Goal: Navigation & Orientation: Find specific page/section

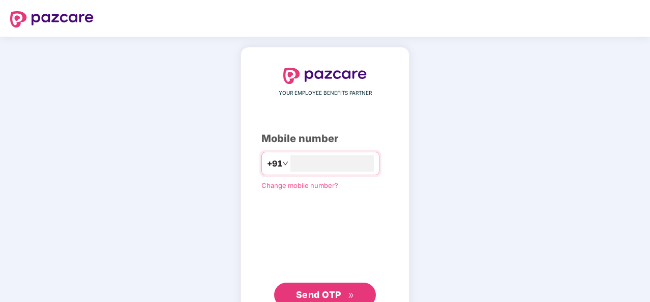
type input "**********"
click at [321, 296] on span "Send OTP" at bounding box center [318, 293] width 45 height 11
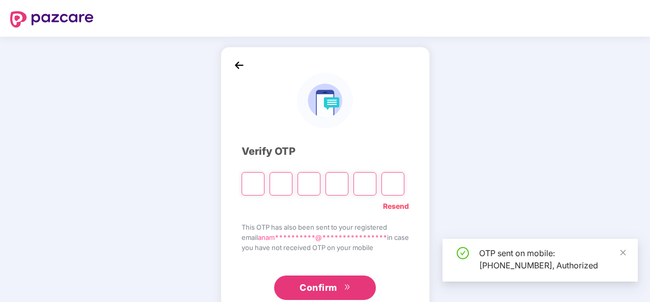
click at [245, 179] on input "Please enter verification code. Digit 1" at bounding box center [253, 183] width 23 height 23
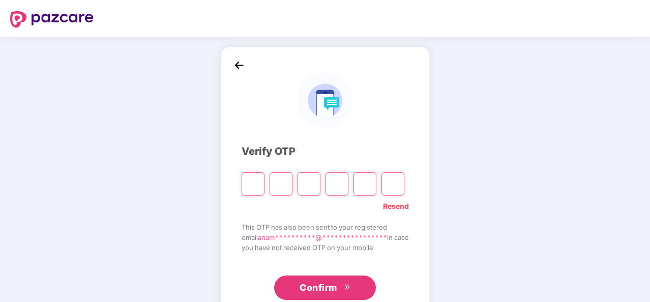
type input "*"
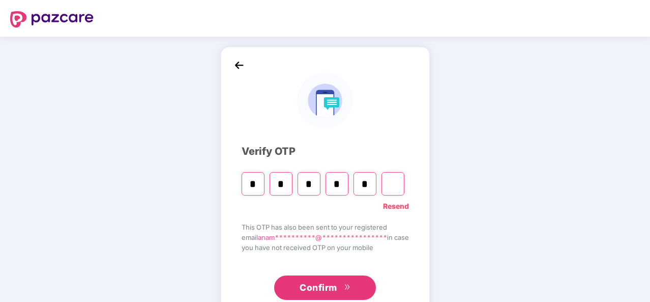
type input "*"
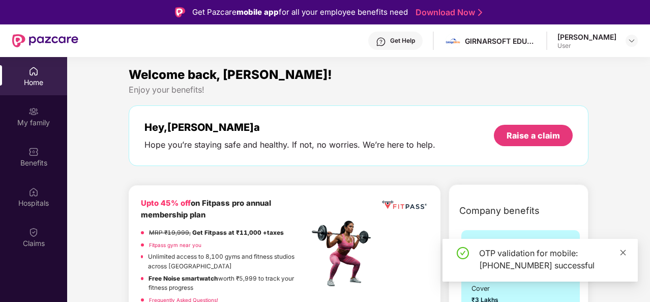
click at [625, 252] on icon "close" at bounding box center [623, 252] width 7 height 7
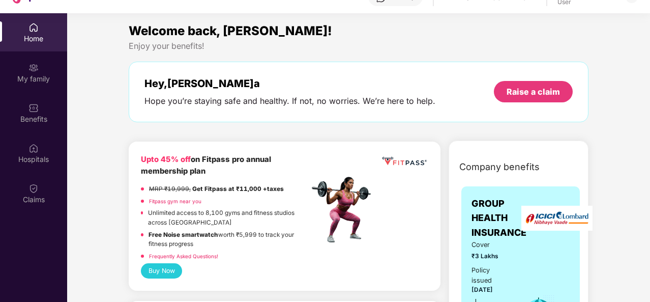
scroll to position [57, 0]
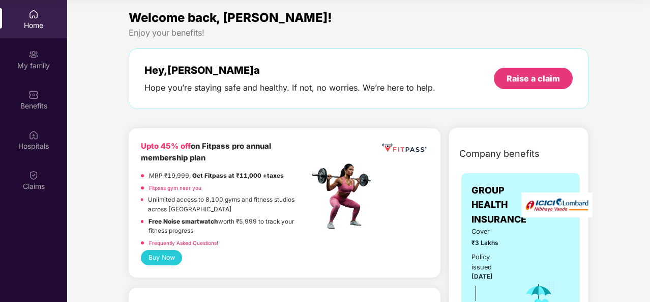
click at [237, 175] on strong "Get Fitpass at ₹11,000 +taxes" at bounding box center [238, 175] width 92 height 7
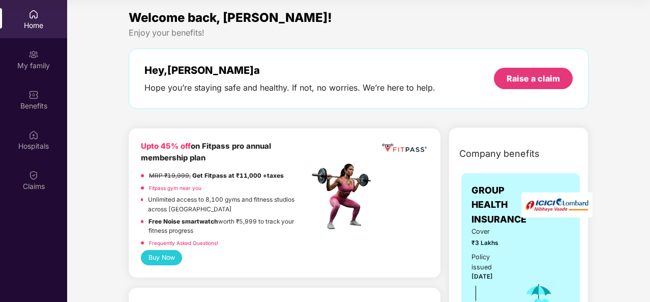
click at [166, 252] on button "Buy Now" at bounding box center [161, 257] width 41 height 15
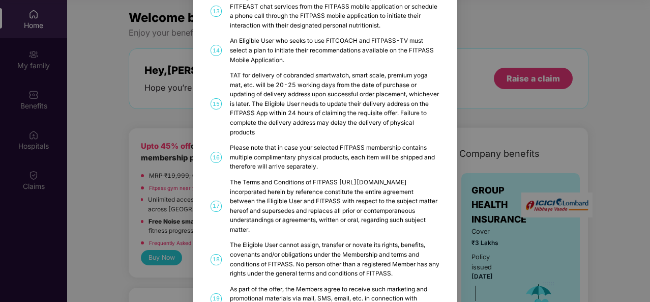
scroll to position [550, 0]
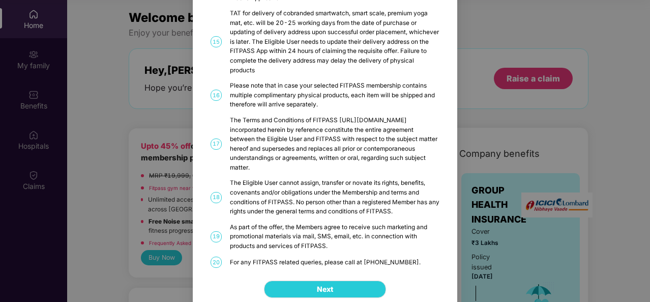
click at [159, 103] on div "FITPASS Details and T&C How to Avail 01 FITPASS: One membership to India’s larg…" at bounding box center [325, 151] width 650 height 302
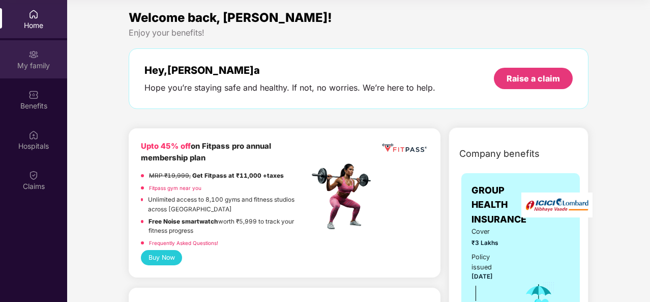
click at [34, 43] on div "My family" at bounding box center [33, 59] width 67 height 38
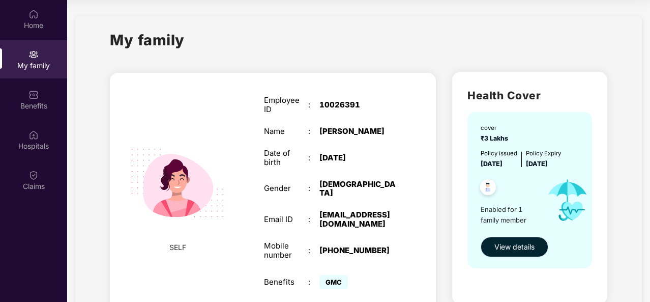
click at [520, 247] on span "View details" at bounding box center [514, 246] width 40 height 11
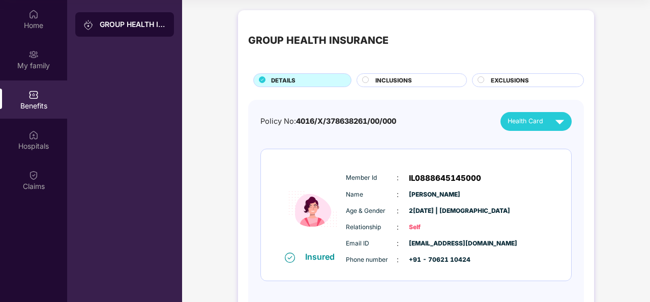
click at [460, 79] on div "INCLUSIONS" at bounding box center [415, 81] width 91 height 11
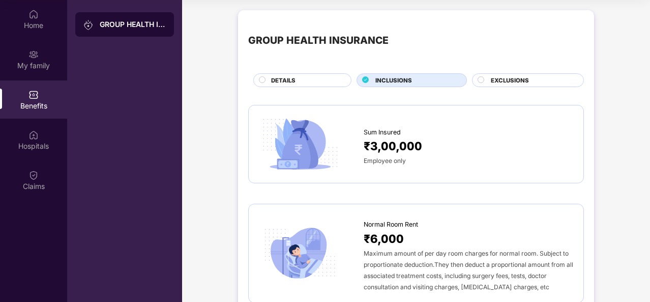
click at [498, 79] on span "EXCLUSIONS" at bounding box center [510, 80] width 38 height 9
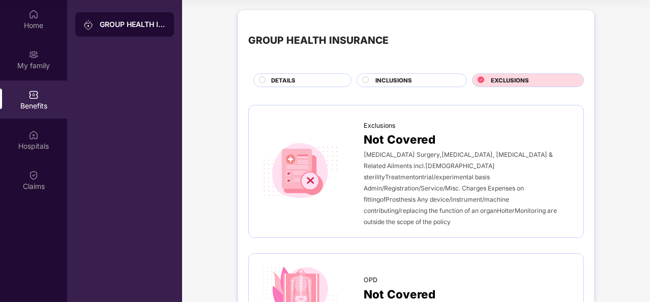
click at [302, 76] on div "DETAILS" at bounding box center [306, 81] width 80 height 11
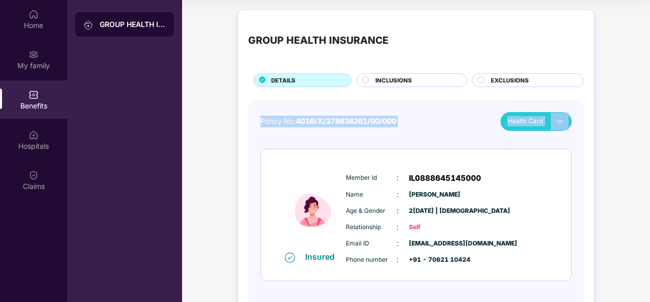
drag, startPoint x: 636, startPoint y: 118, endPoint x: 649, endPoint y: 64, distance: 55.5
click at [649, 64] on div "Home My family Benefits Hospitals Claims GROUP HEALTH INSURANCE GROUP HEALTH IN…" at bounding box center [325, 151] width 650 height 302
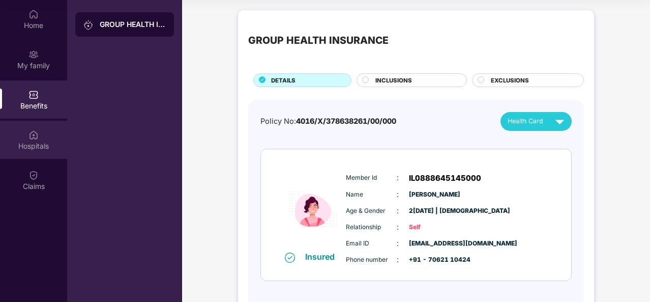
click at [31, 143] on div "Hospitals" at bounding box center [33, 146] width 67 height 10
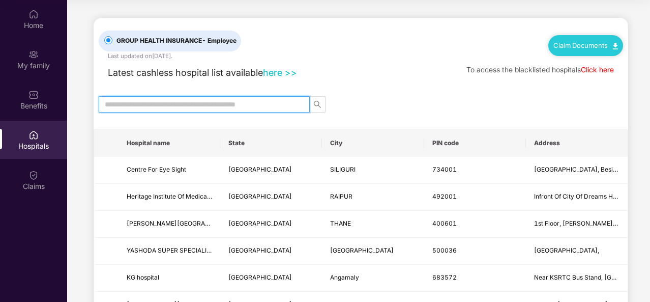
click at [268, 103] on input "text" at bounding box center [200, 104] width 191 height 11
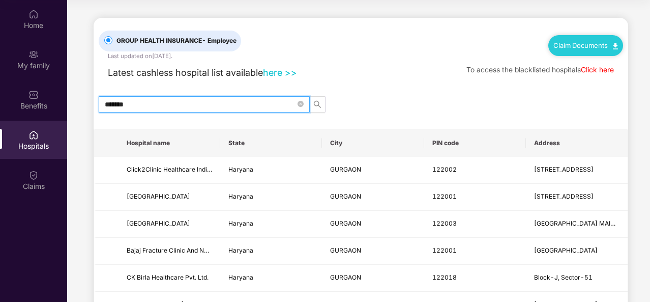
type input "*******"
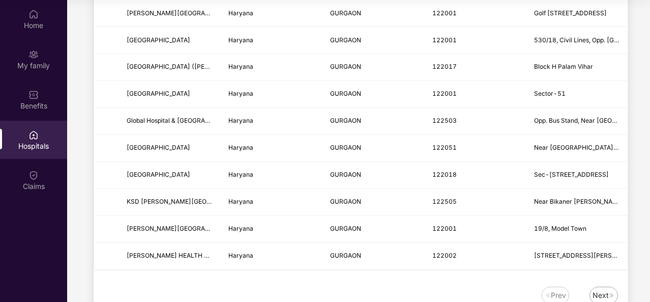
scroll to position [1256, 0]
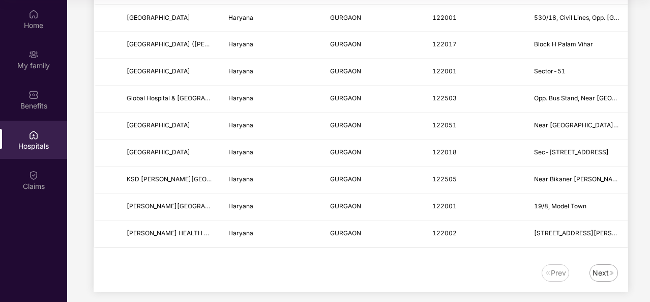
click at [599, 267] on div "Next" at bounding box center [601, 272] width 16 height 11
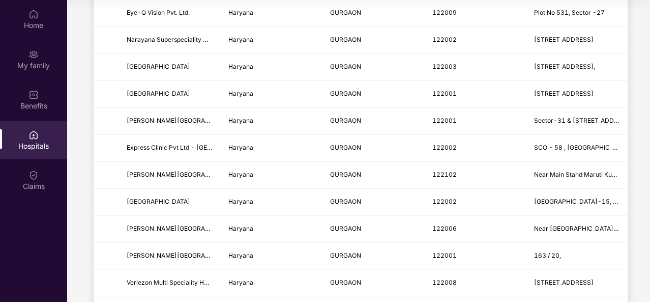
scroll to position [0, 0]
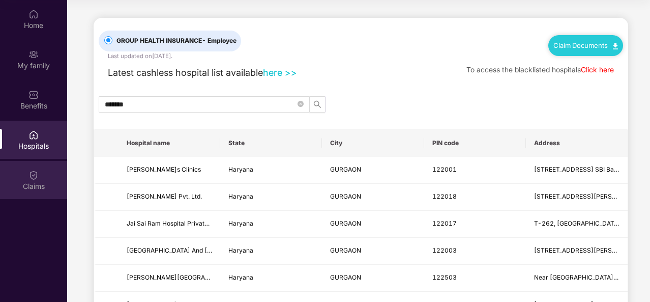
click at [32, 184] on div "Claims" at bounding box center [33, 186] width 67 height 10
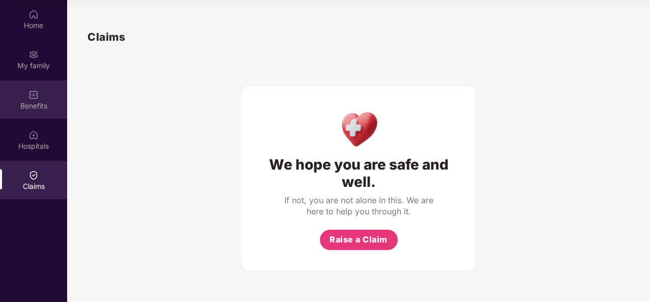
click at [46, 101] on div "Benefits" at bounding box center [33, 106] width 67 height 10
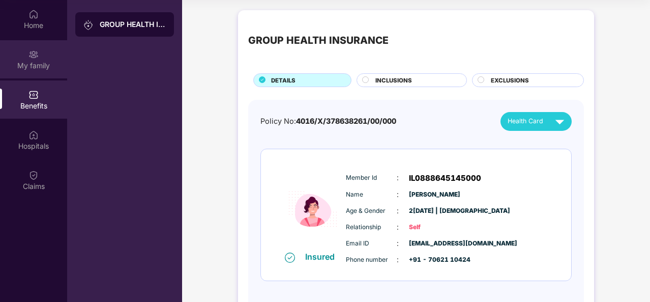
click at [37, 62] on div "My family" at bounding box center [33, 66] width 67 height 10
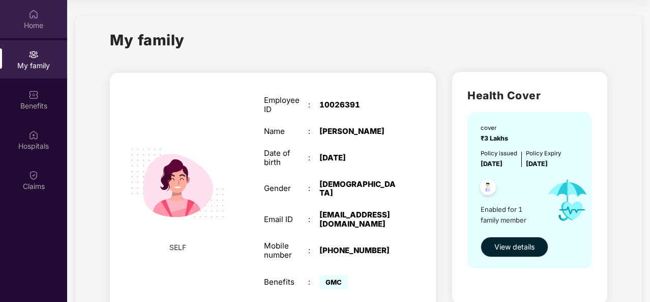
click at [43, 22] on div "Home" at bounding box center [33, 25] width 67 height 10
